Goal: Information Seeking & Learning: Learn about a topic

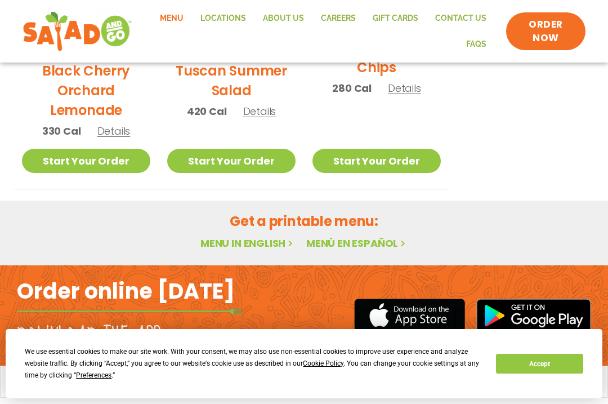
scroll to position [654, 0]
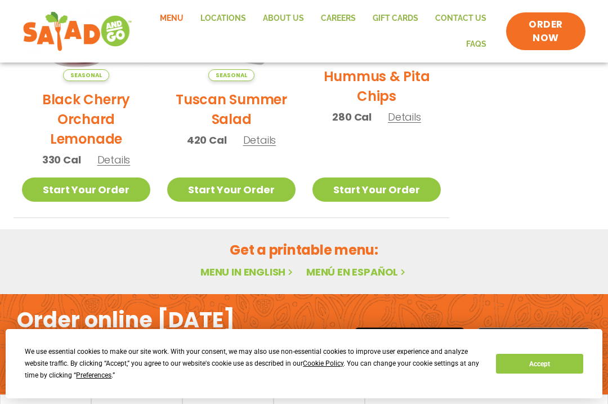
click at [253, 276] on link "Menu in English" at bounding box center [248, 272] width 95 height 14
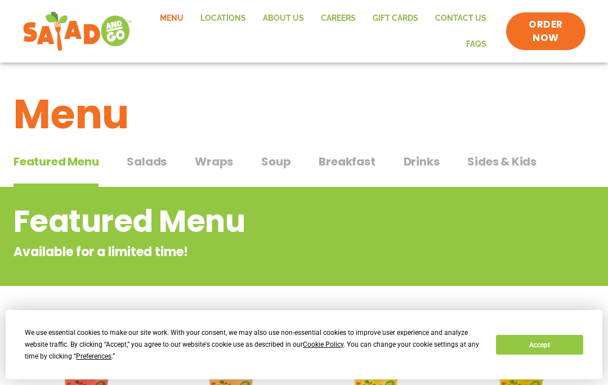
click at [547, 336] on button "Accept" at bounding box center [539, 345] width 87 height 20
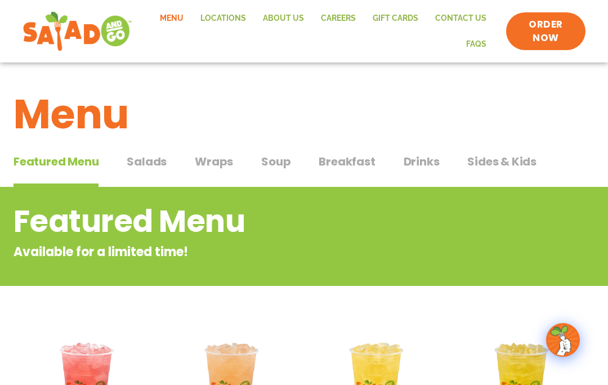
click at [154, 170] on button "Salads Salads" at bounding box center [147, 170] width 40 height 34
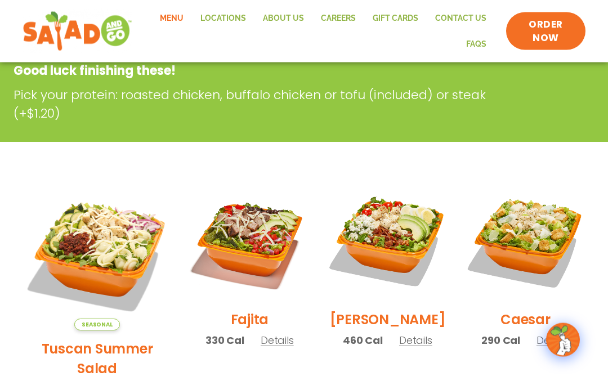
scroll to position [223, 0]
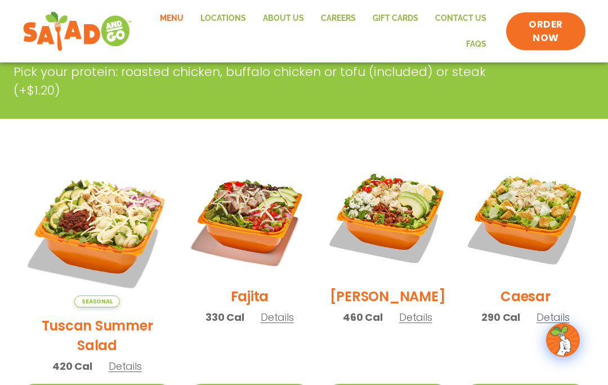
click at [119, 359] on span "Details" at bounding box center [125, 366] width 33 height 14
click at [265, 324] on span "Details" at bounding box center [277, 317] width 33 height 14
click at [408, 325] on span "Details" at bounding box center [415, 317] width 33 height 14
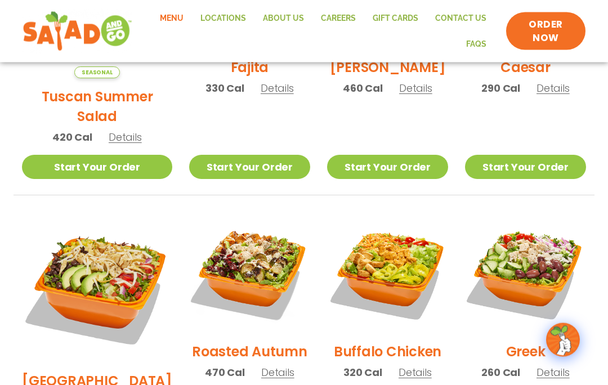
scroll to position [452, 0]
click at [548, 366] on span "Details" at bounding box center [553, 373] width 33 height 14
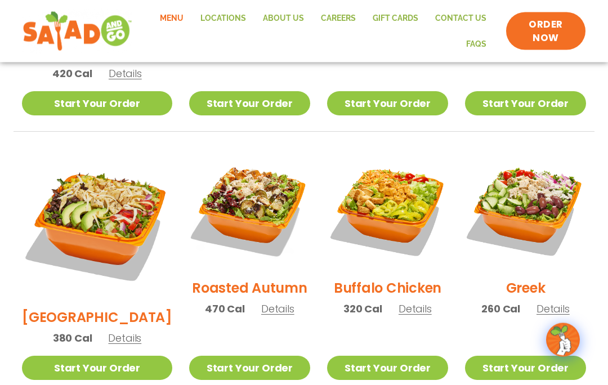
scroll to position [516, 0]
click at [266, 302] on span "Details" at bounding box center [277, 309] width 33 height 14
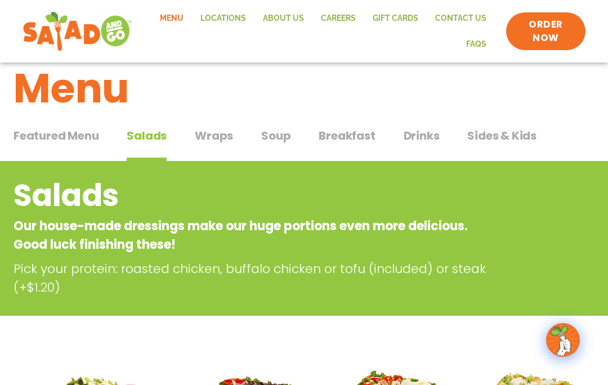
scroll to position [54, 0]
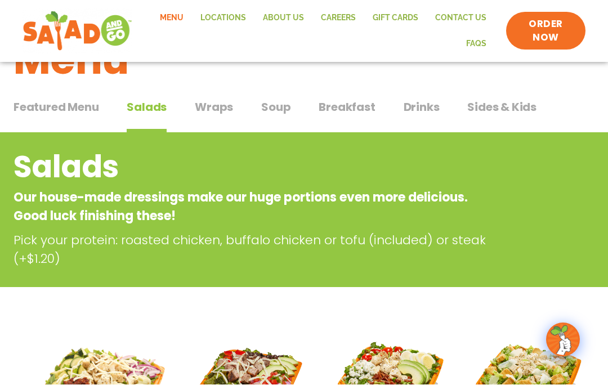
click at [223, 105] on span "Wraps" at bounding box center [214, 107] width 38 height 17
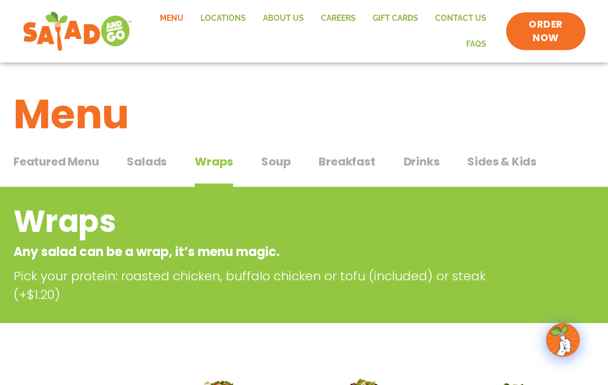
click at [277, 162] on span "Soup" at bounding box center [275, 161] width 29 height 17
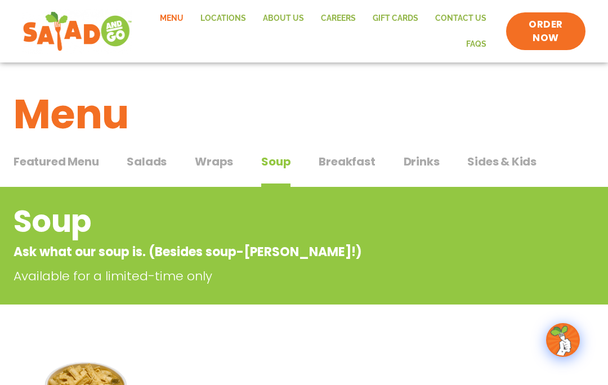
click at [352, 158] on span "Breakfast" at bounding box center [347, 161] width 56 height 17
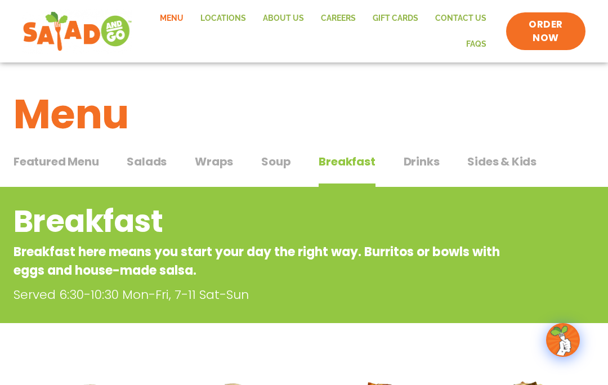
click at [497, 156] on span "Sides & Kids" at bounding box center [502, 161] width 69 height 17
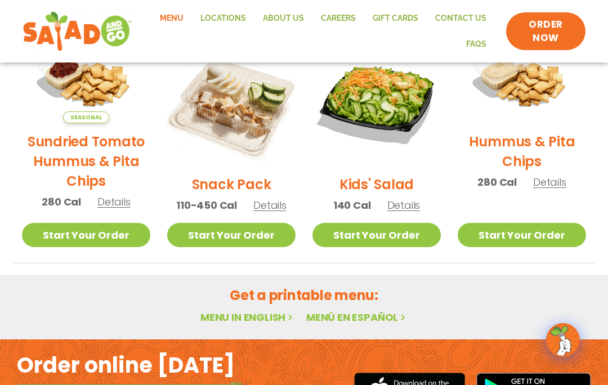
scroll to position [354, 0]
